Goal: Information Seeking & Learning: Find specific fact

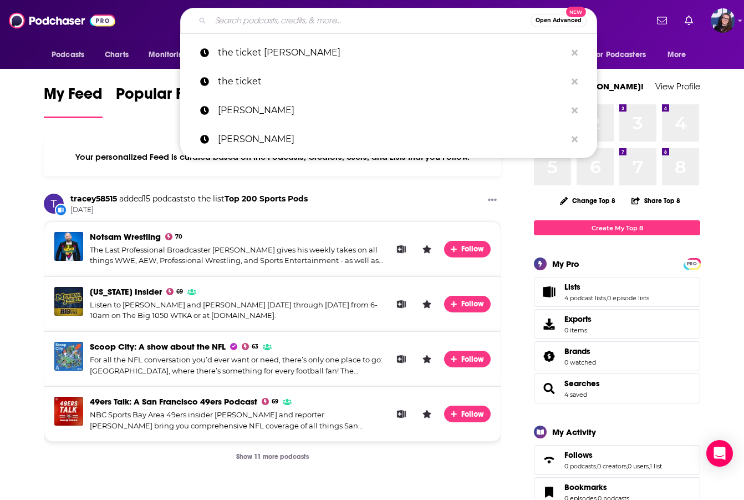
click at [302, 22] on input "Search podcasts, credits, & more..." at bounding box center [371, 21] width 320 height 18
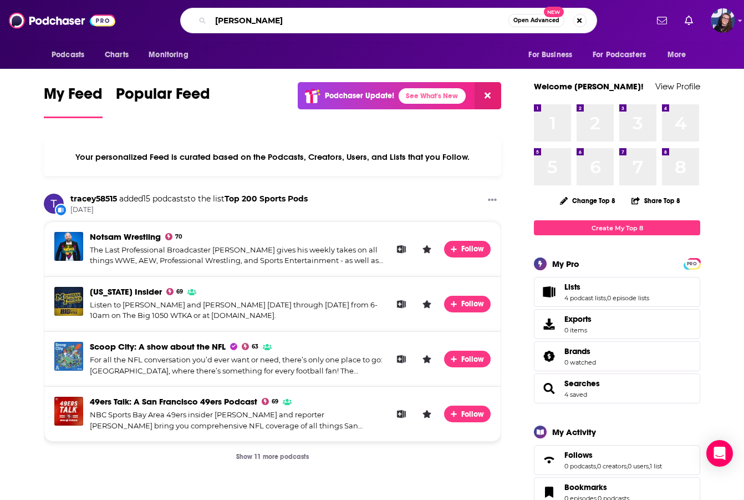
type input "[PERSON_NAME]"
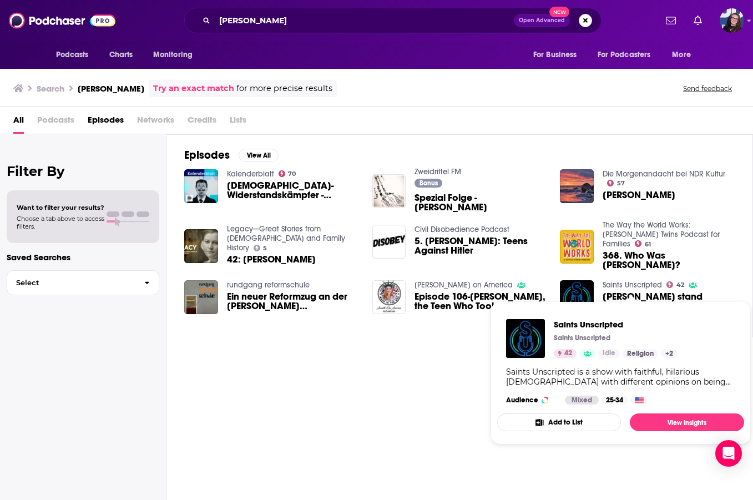
click at [623, 285] on link "Saints Unscripted" at bounding box center [631, 284] width 59 height 9
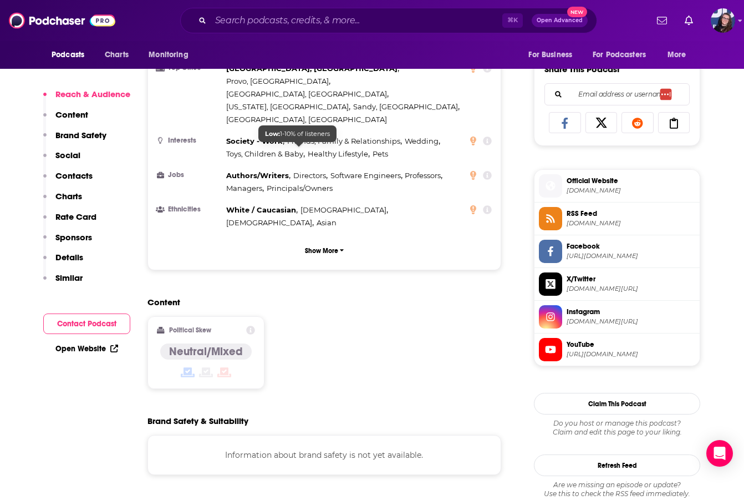
scroll to position [155, 0]
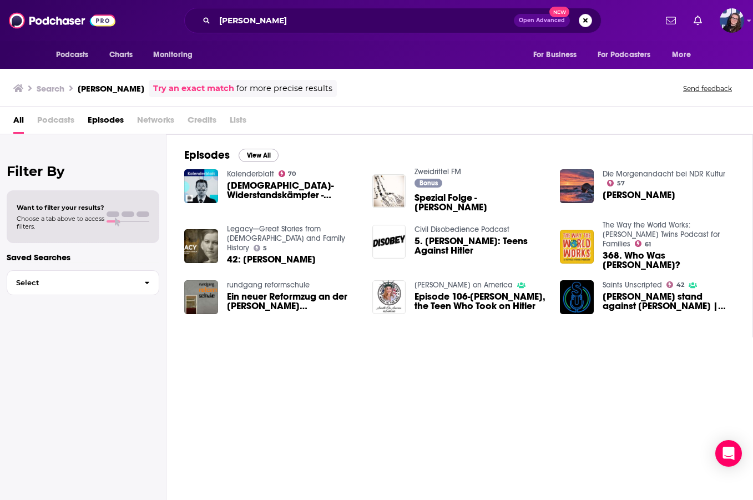
click at [271, 154] on button "View All" at bounding box center [259, 155] width 40 height 13
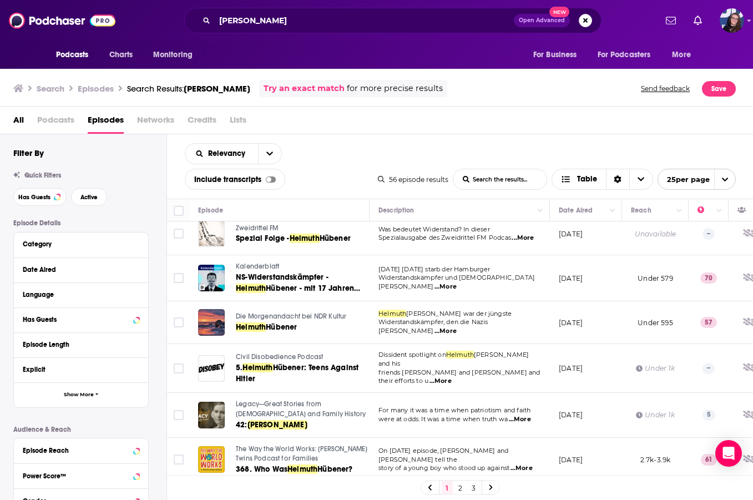
scroll to position [11, 0]
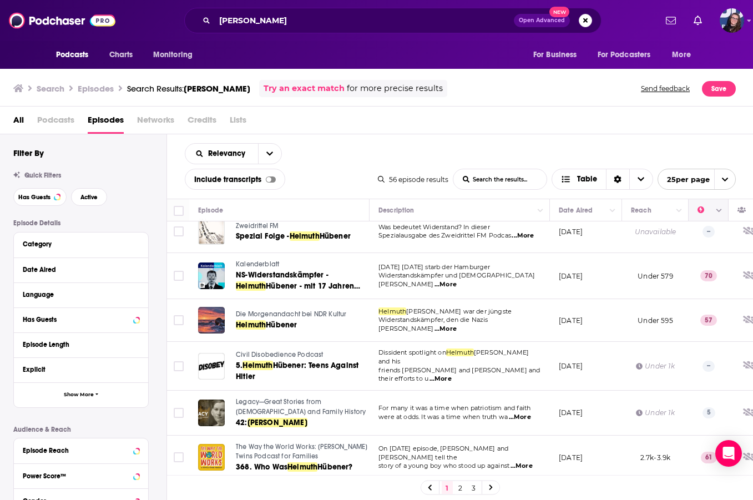
click at [719, 209] on icon "Column Actions" at bounding box center [719, 210] width 6 height 7
click at [262, 156] on div at bounding box center [376, 250] width 753 height 500
click at [267, 155] on icon "open menu" at bounding box center [269, 154] width 7 height 8
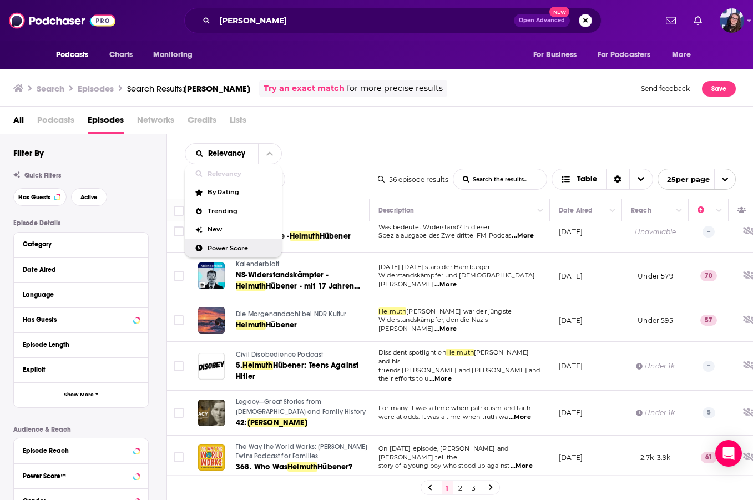
click at [244, 251] on span "Power Score" at bounding box center [239, 248] width 65 height 6
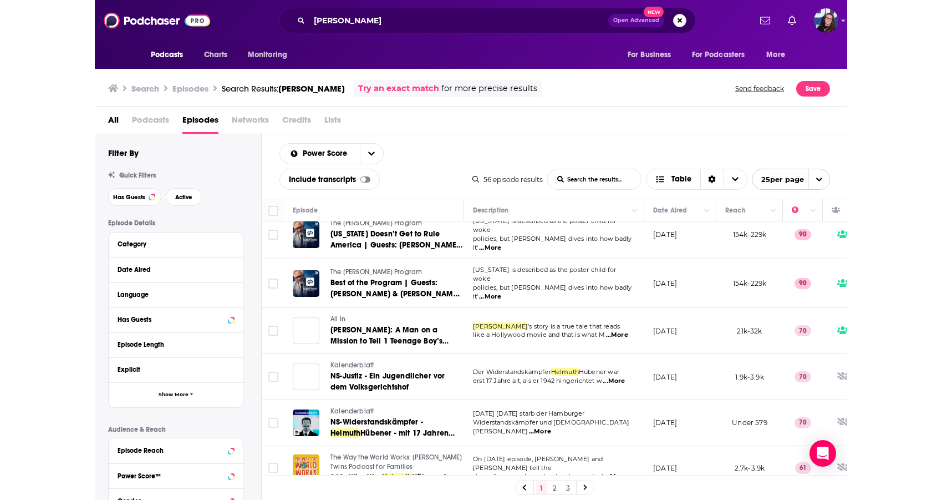
scroll to position [0, 0]
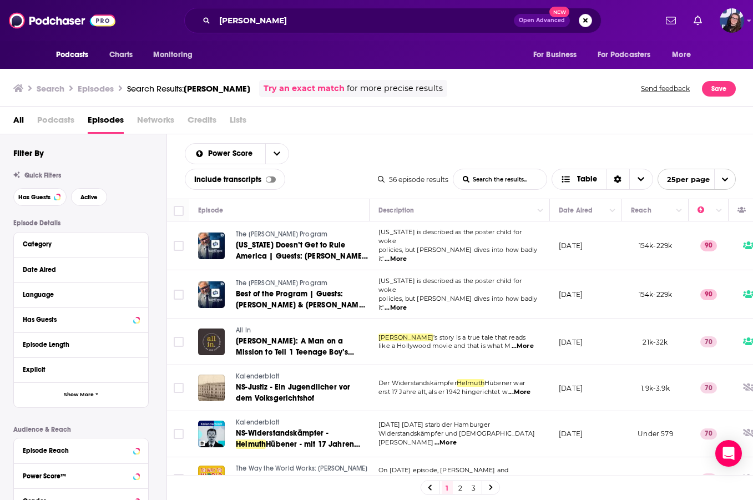
click at [407, 255] on span "...More" at bounding box center [395, 259] width 22 height 9
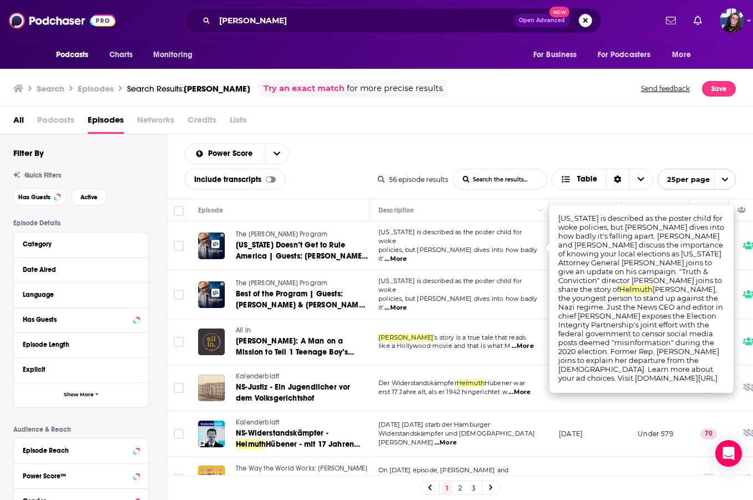
click at [410, 116] on div "All Podcasts Episodes Networks Credits Lists" at bounding box center [378, 122] width 731 height 23
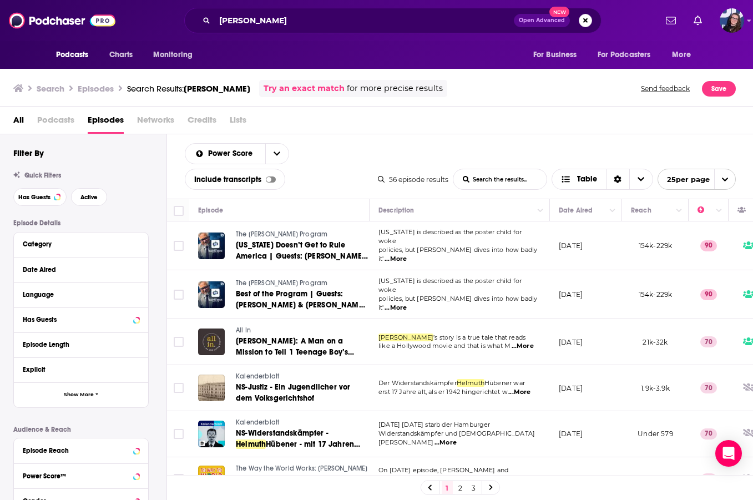
click at [407, 255] on span "...More" at bounding box center [395, 259] width 22 height 9
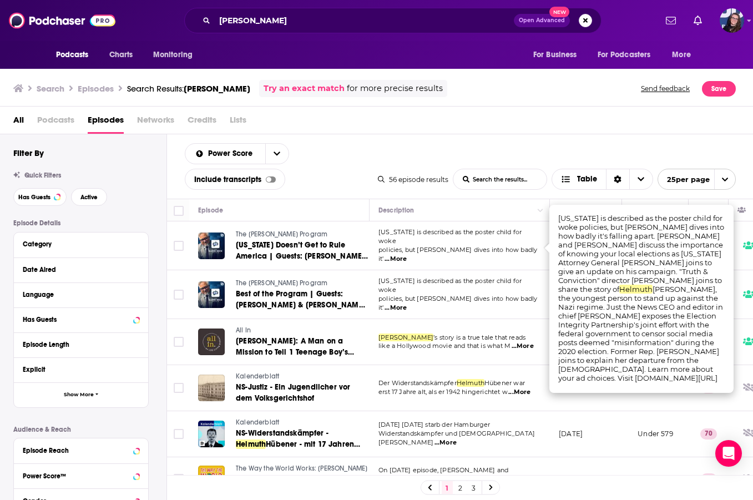
click at [535, 119] on div "All Podcasts Episodes Networks Credits Lists" at bounding box center [378, 122] width 731 height 23
